Goal: Leave review/rating: Leave review/rating

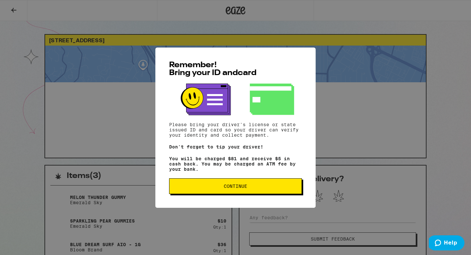
click at [200, 184] on button "Continue" at bounding box center [235, 186] width 133 height 16
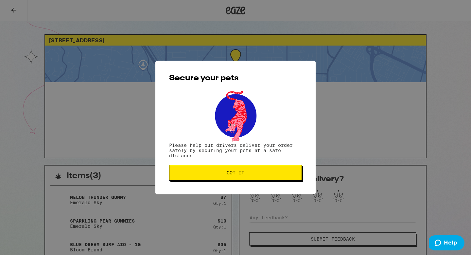
click at [216, 172] on span "Got it" at bounding box center [236, 172] width 122 height 5
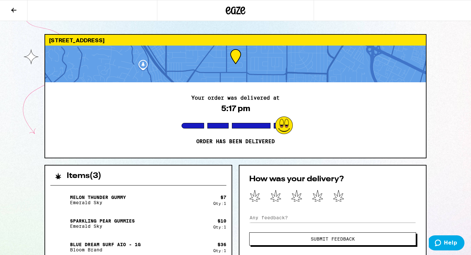
click at [222, 127] on div at bounding box center [217, 126] width 21 height 6
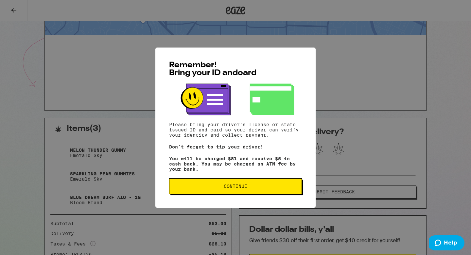
scroll to position [146, 0]
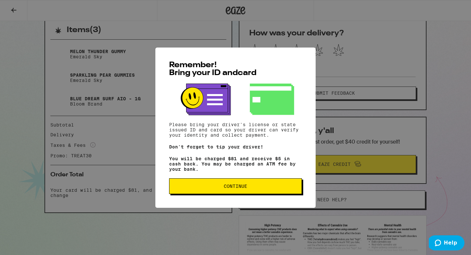
click at [227, 188] on span "Continue" at bounding box center [236, 186] width 24 height 5
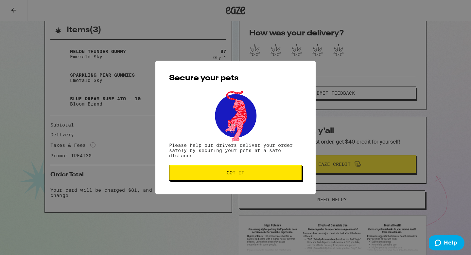
scroll to position [0, 0]
click at [225, 174] on span "Got it" at bounding box center [236, 172] width 122 height 5
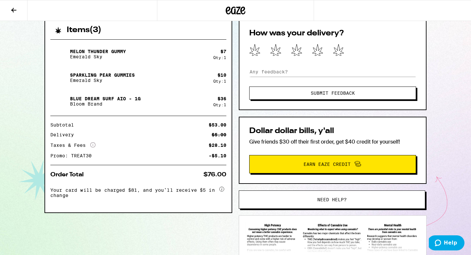
click at [91, 145] on icon "More Info" at bounding box center [92, 144] width 5 height 5
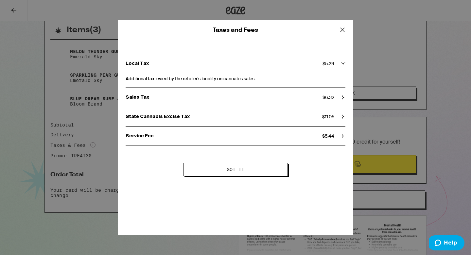
click at [214, 164] on button "Got it" at bounding box center [235, 169] width 105 height 13
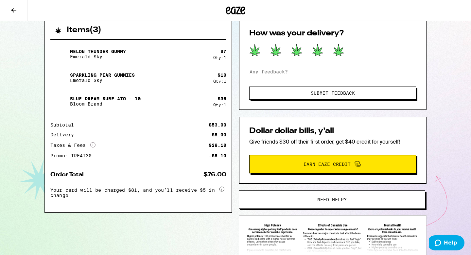
click at [336, 51] on icon at bounding box center [338, 49] width 10 height 11
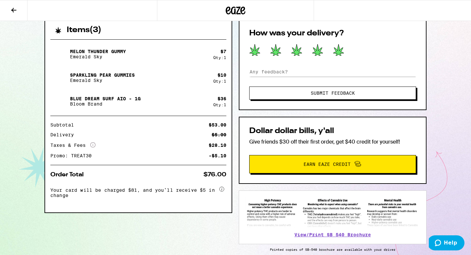
click at [320, 97] on button "Submit Feedback" at bounding box center [332, 92] width 167 height 13
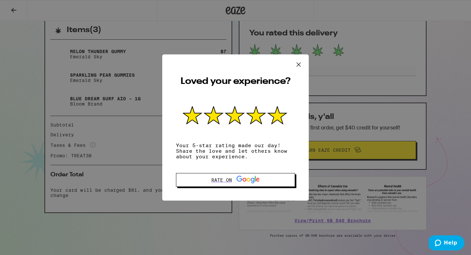
click at [297, 67] on icon at bounding box center [299, 65] width 10 height 10
